Goal: Find specific page/section: Find specific page/section

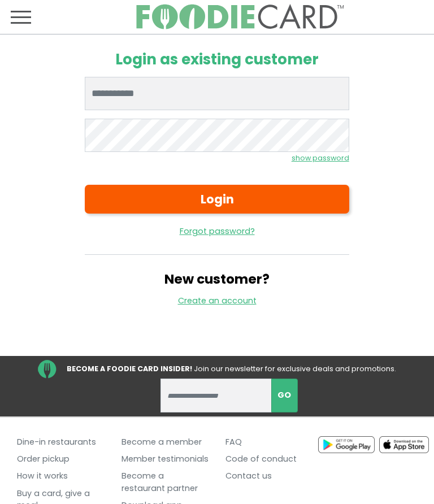
click at [157, 90] on input "Enter email" at bounding box center [217, 94] width 264 height 34
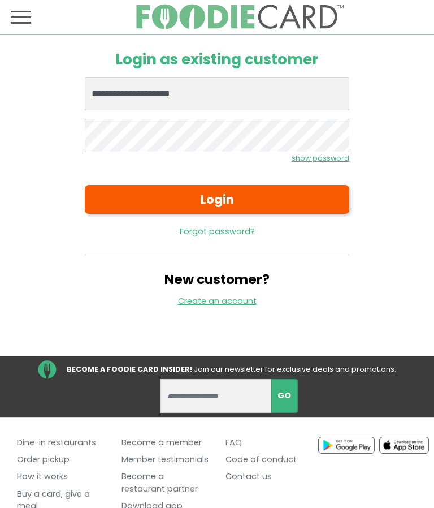
type input "**********"
click at [223, 203] on button "Login" at bounding box center [217, 199] width 264 height 29
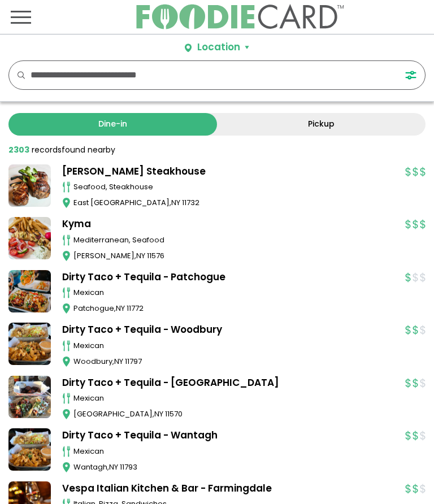
click at [243, 48] on button "Location" at bounding box center [217, 47] width 64 height 15
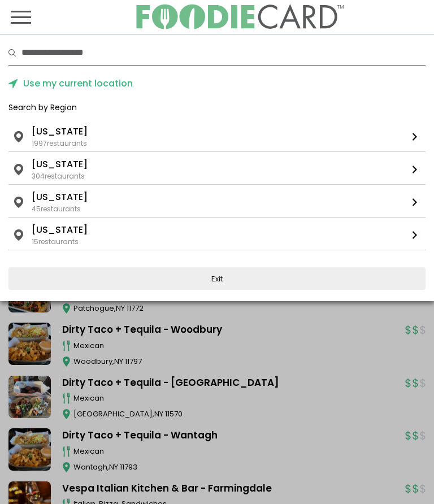
click at [412, 141] on link "[US_STATE] 1997 restaurants" at bounding box center [216, 138] width 417 height 27
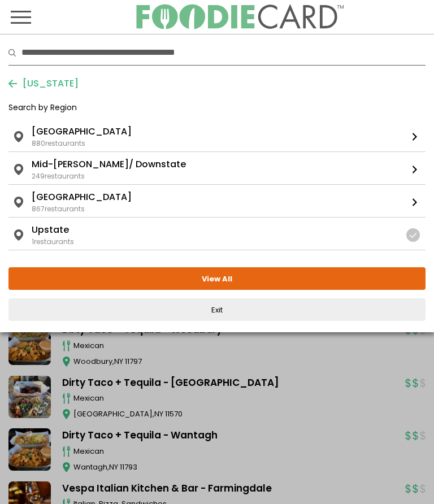
click at [68, 141] on div "880 restaurants" at bounding box center [59, 144] width 54 height 10
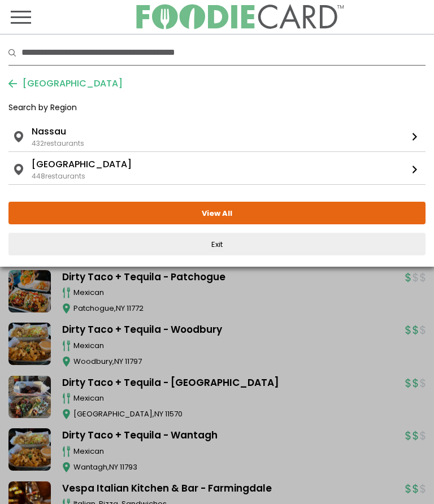
click at [60, 139] on div "432 restaurants" at bounding box center [58, 144] width 53 height 10
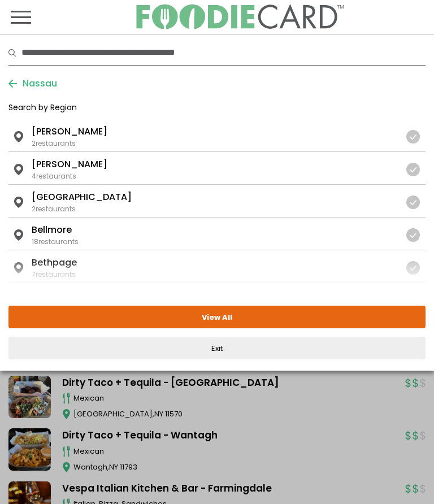
click at [409, 135] on div at bounding box center [414, 137] width 14 height 14
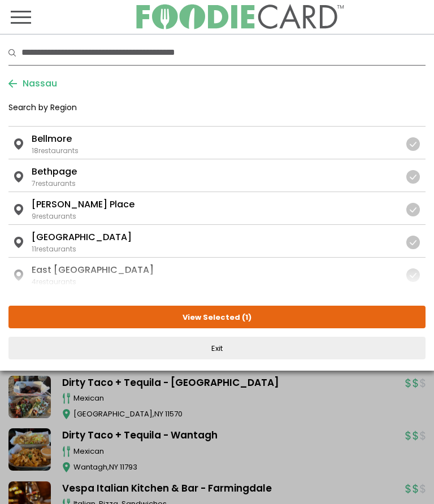
scroll to position [93, 0]
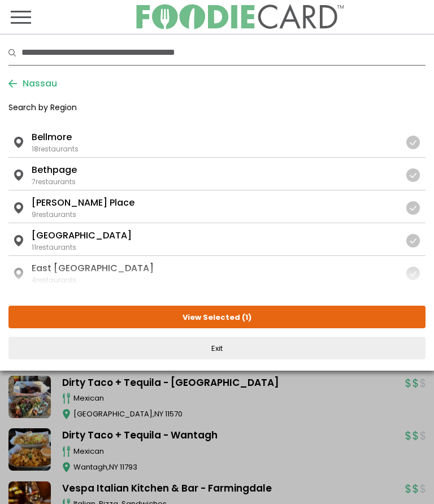
click at [414, 211] on div at bounding box center [414, 208] width 14 height 14
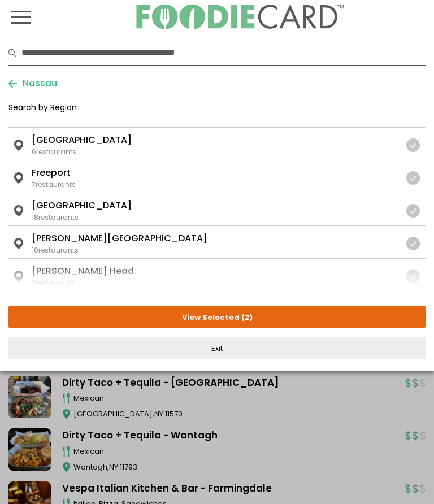
scroll to position [385, 0]
click at [413, 213] on div at bounding box center [414, 211] width 14 height 14
click at [410, 247] on div at bounding box center [414, 244] width 14 height 14
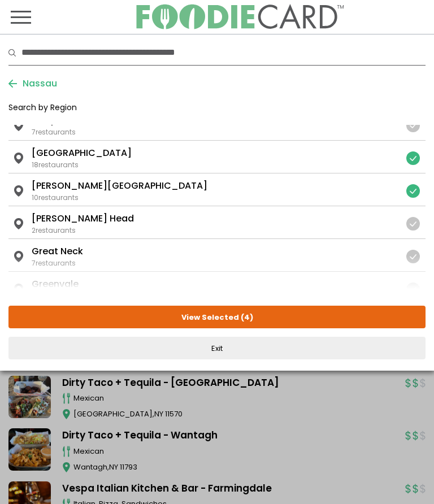
scroll to position [438, 0]
click at [412, 225] on div at bounding box center [414, 224] width 14 height 14
click at [408, 258] on div at bounding box center [414, 256] width 14 height 14
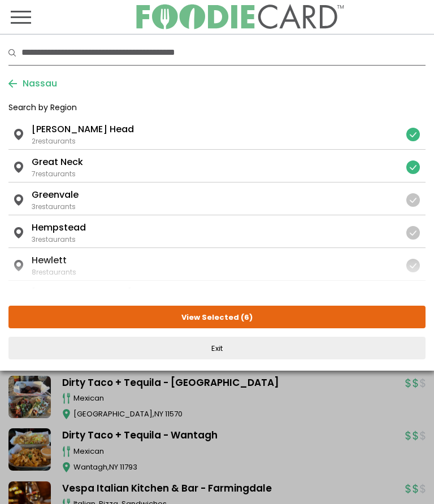
scroll to position [528, 0]
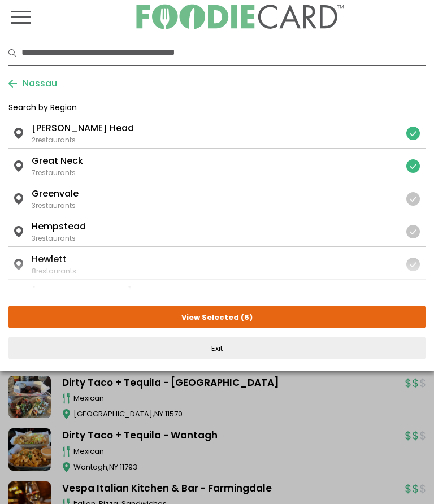
click at [414, 203] on div at bounding box center [414, 199] width 14 height 14
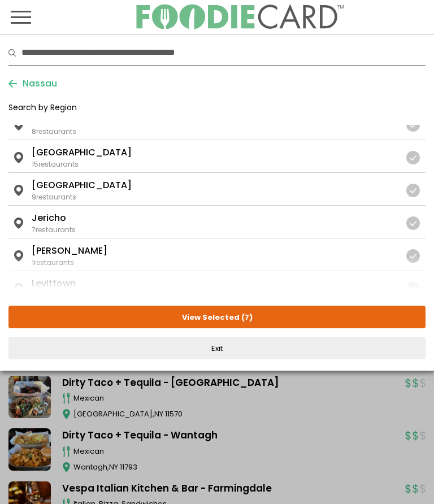
scroll to position [671, 0]
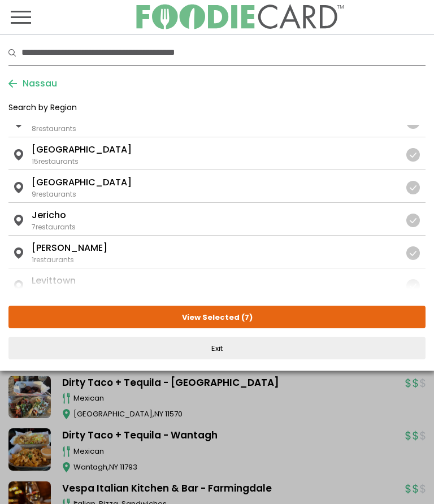
click at [414, 221] on div at bounding box center [414, 221] width 14 height 14
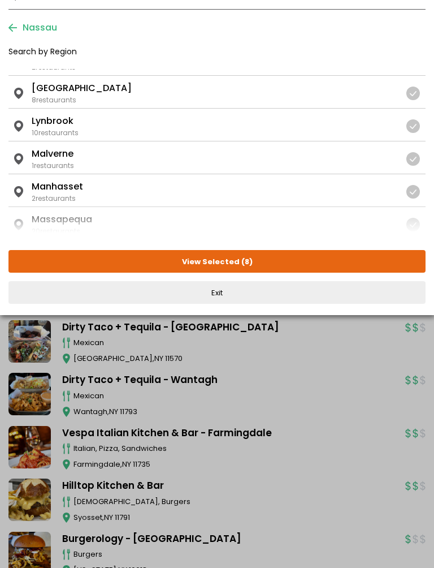
scroll to position [875, 0]
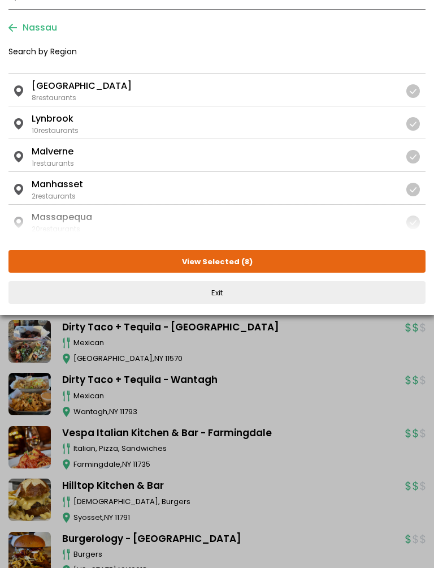
click at [418, 194] on div at bounding box center [414, 190] width 14 height 14
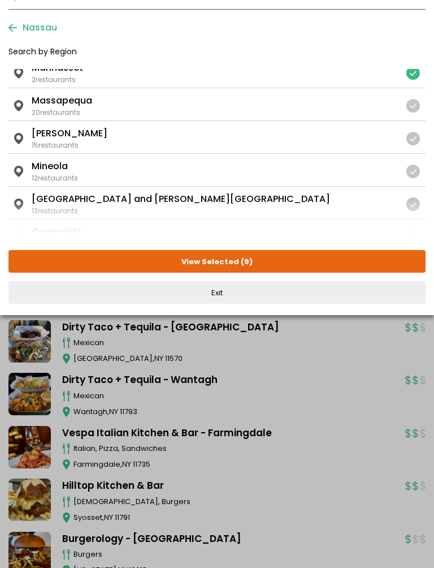
scroll to position [993, 0]
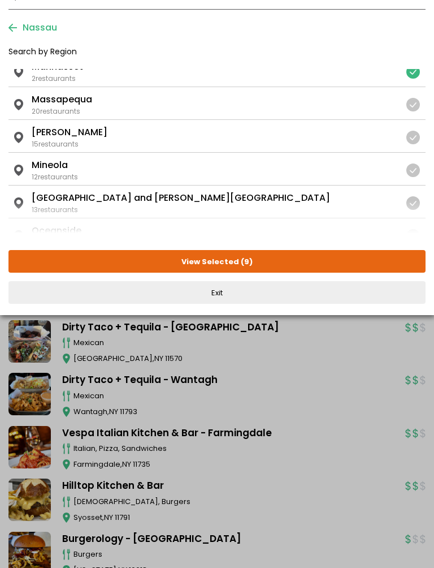
click at [420, 171] on div at bounding box center [414, 170] width 14 height 14
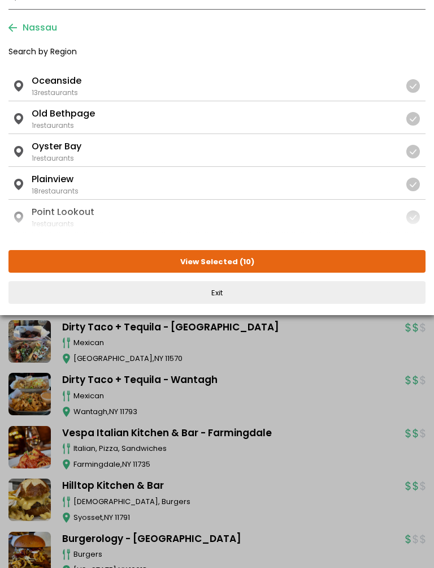
scroll to position [1143, 0]
click at [414, 156] on div at bounding box center [414, 151] width 14 height 14
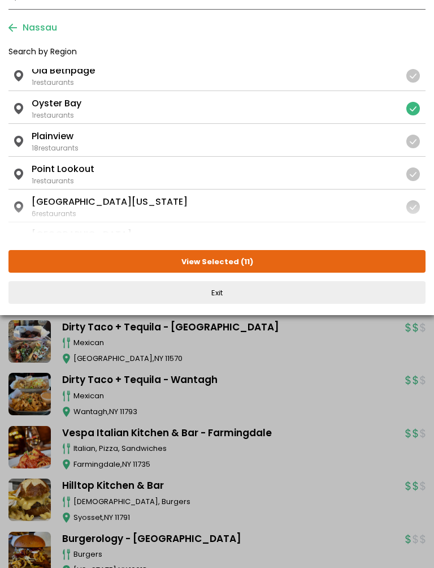
scroll to position [1187, 0]
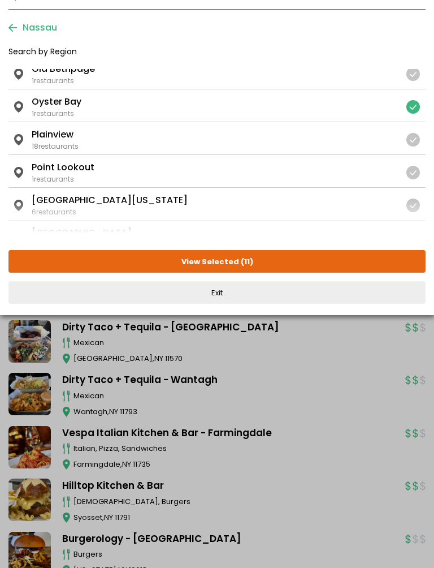
click at [420, 149] on link "[US_STATE] ... [GEOGRAPHIC_DATA] [GEOGRAPHIC_DATA] 18 restaurants" at bounding box center [216, 138] width 417 height 32
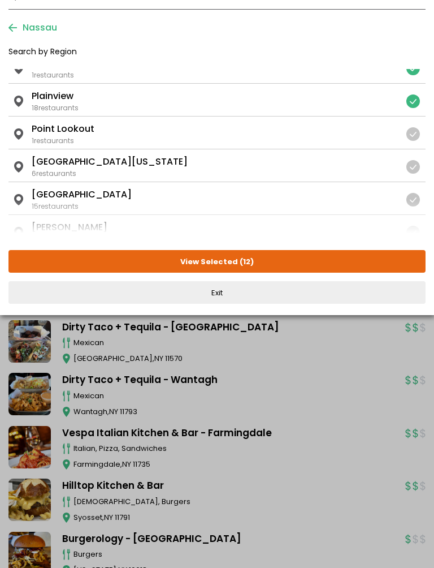
click at [416, 168] on div at bounding box center [414, 167] width 14 height 14
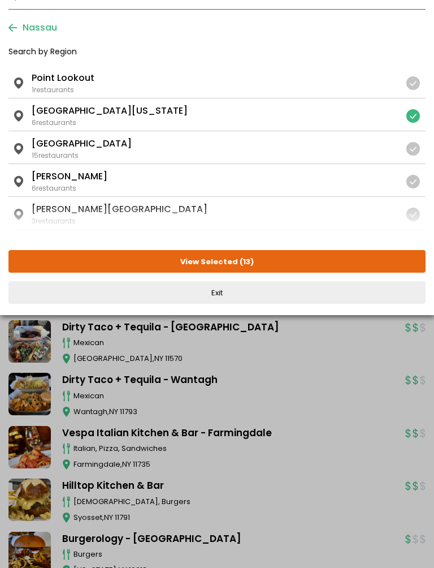
scroll to position [1287, 0]
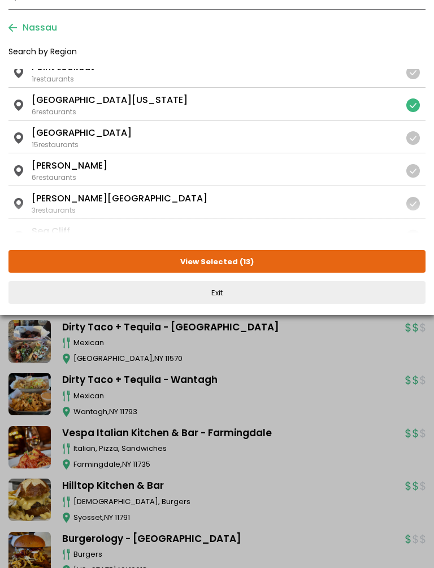
click at [417, 171] on div at bounding box center [414, 171] width 14 height 14
click at [419, 210] on div at bounding box center [410, 204] width 31 height 14
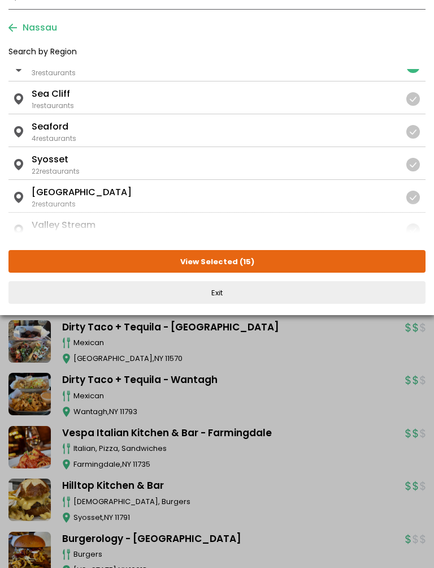
scroll to position [1428, 0]
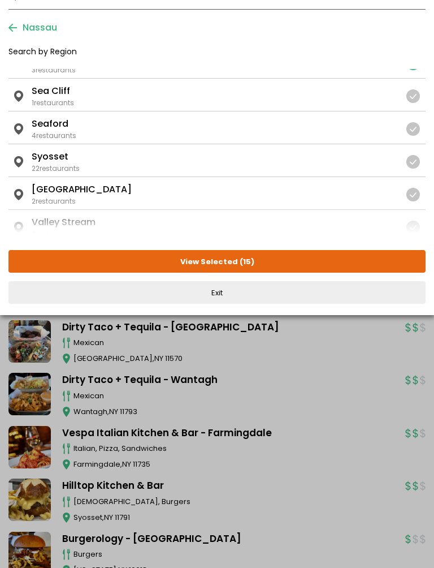
click at [433, 174] on div "Use my current location Search by Region [US_STATE] 1997 restaurants [US_STATE]…" at bounding box center [217, 147] width 434 height 336
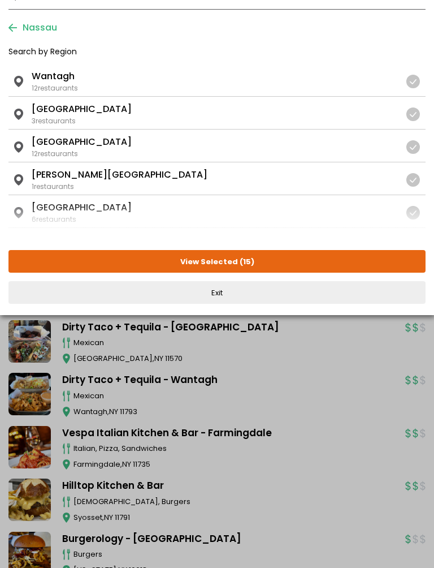
scroll to position [1606, 0]
click at [421, 155] on link "[US_STATE] ... [GEOGRAPHIC_DATA] [GEOGRAPHIC_DATA] 12 restaurants" at bounding box center [216, 145] width 417 height 32
click at [418, 179] on div at bounding box center [414, 180] width 14 height 14
click at [418, 217] on div at bounding box center [414, 213] width 14 height 14
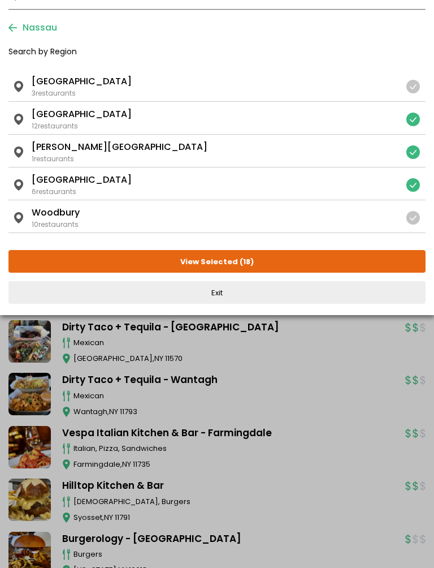
scroll to position [1634, 0]
click at [421, 220] on div at bounding box center [410, 218] width 31 height 14
click at [231, 269] on button "View Selected ( 19 )" at bounding box center [216, 261] width 417 height 23
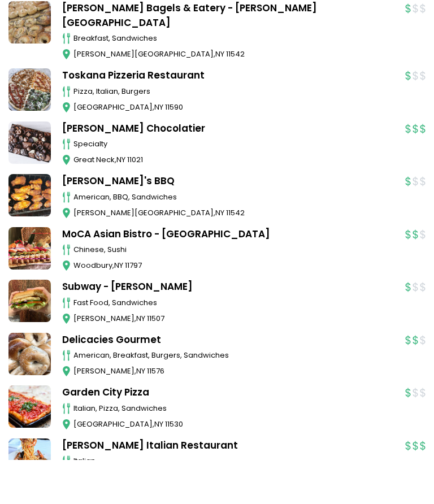
scroll to position [6790, 0]
